Goal: Browse casually

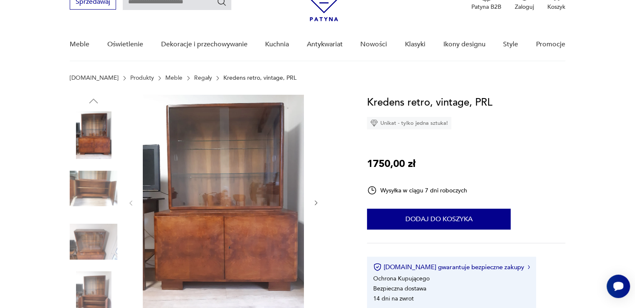
scroll to position [84, 0]
